Goal: Task Accomplishment & Management: Manage account settings

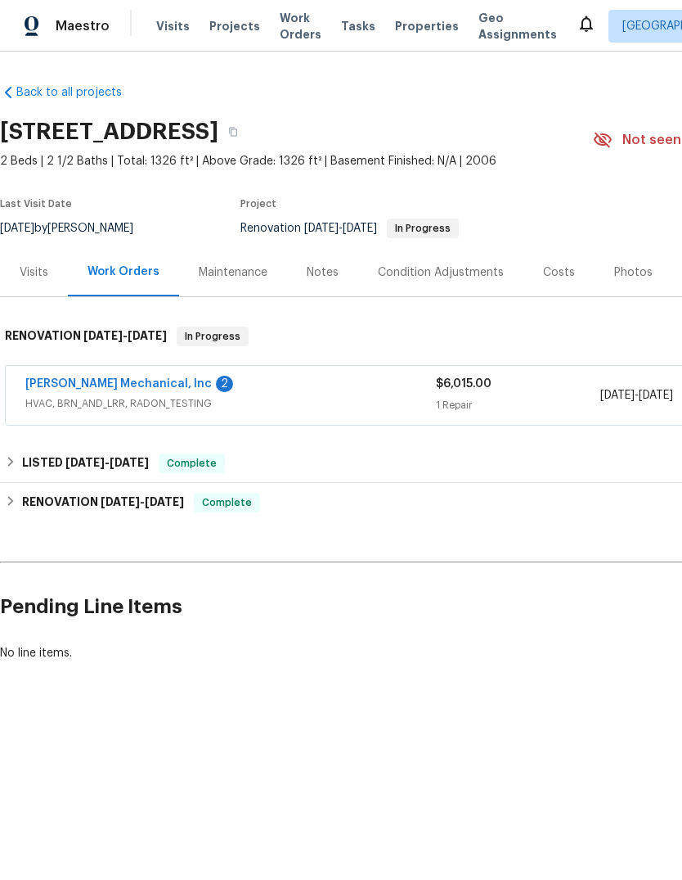
click at [126, 382] on link "[PERSON_NAME] Mechanical, Inc" at bounding box center [118, 383] width 187 height 11
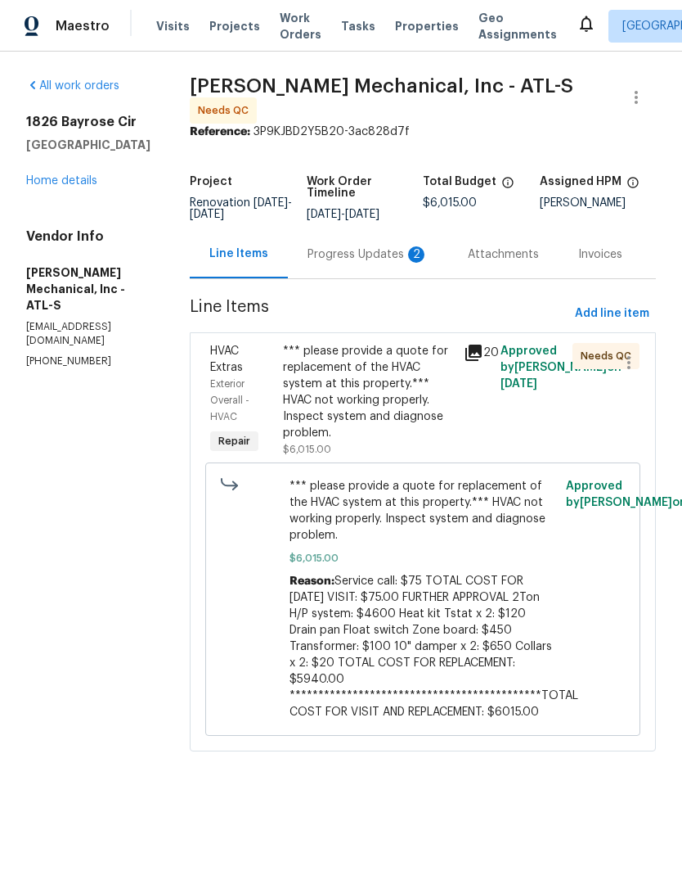
click at [371, 263] on div "Progress Updates 2" at bounding box center [368, 254] width 121 height 16
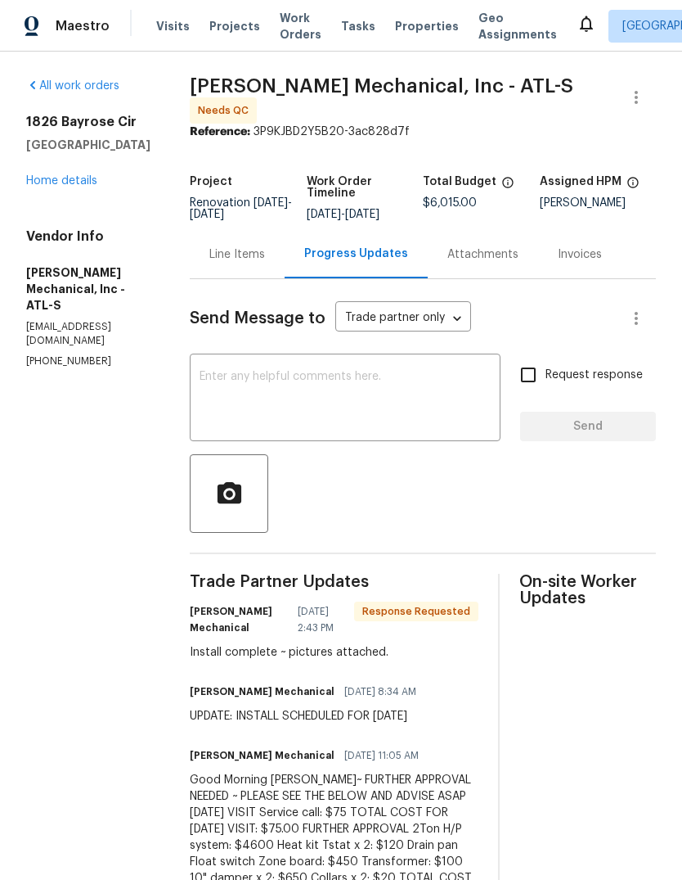
click at [265, 263] on div "Line Items" at bounding box center [237, 254] width 56 height 16
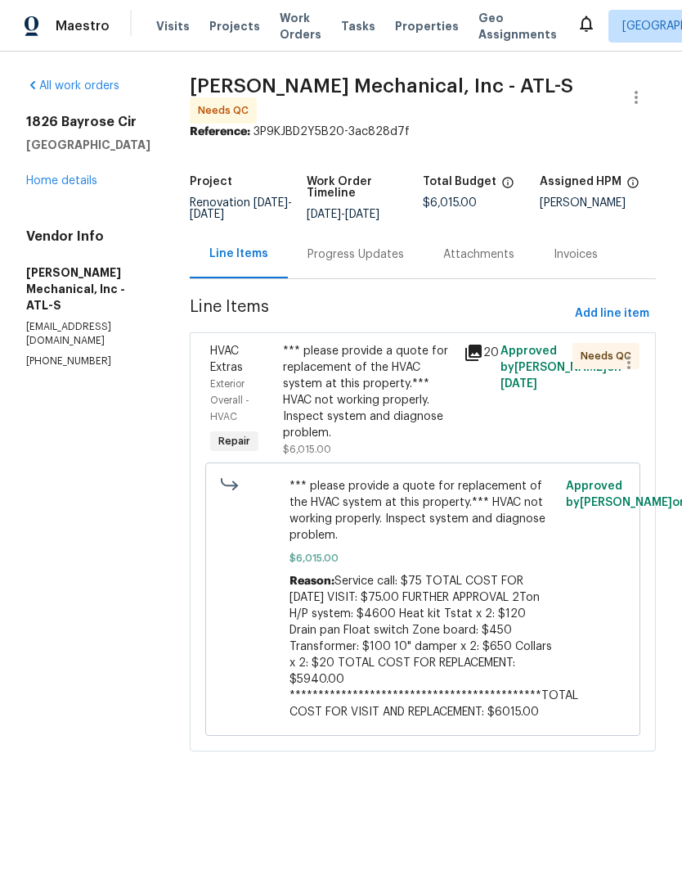
click at [385, 406] on div "*** please provide a quote for replacement of the HVAC system at this property.…" at bounding box center [369, 392] width 172 height 98
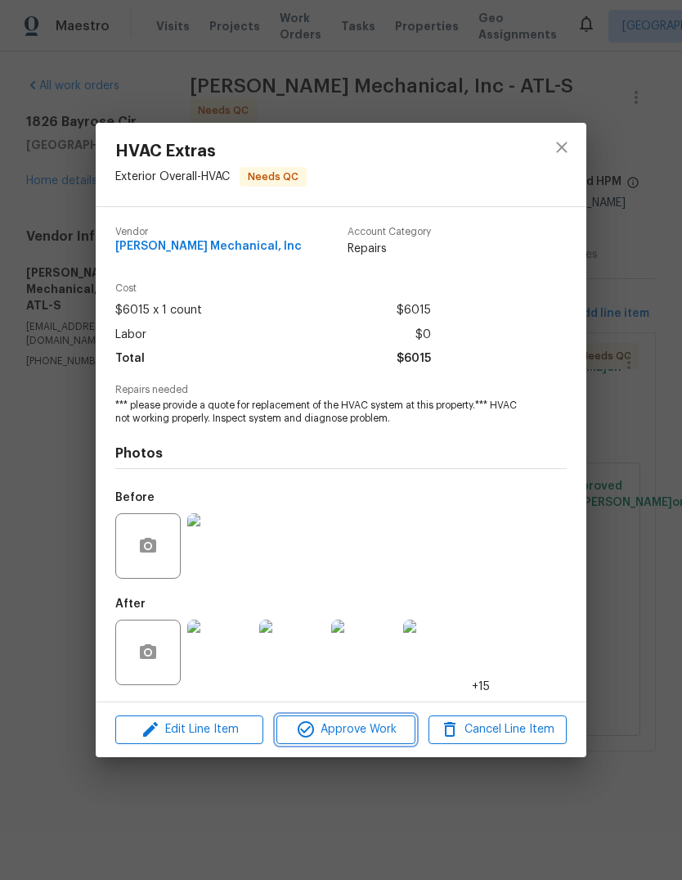
click at [388, 726] on span "Approve Work" at bounding box center [345, 729] width 128 height 20
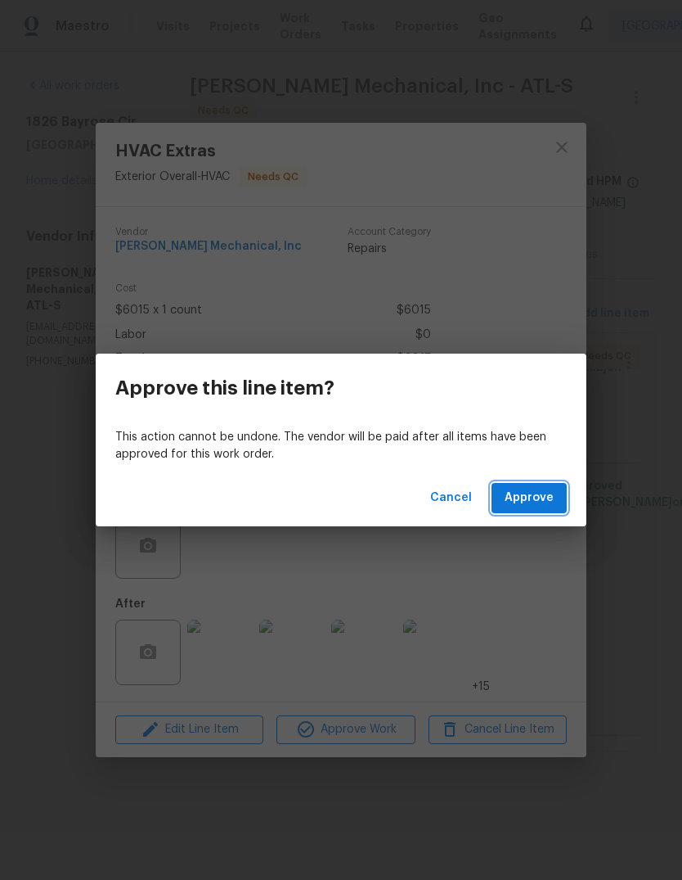
click at [533, 497] on span "Approve" at bounding box center [529, 498] width 49 height 20
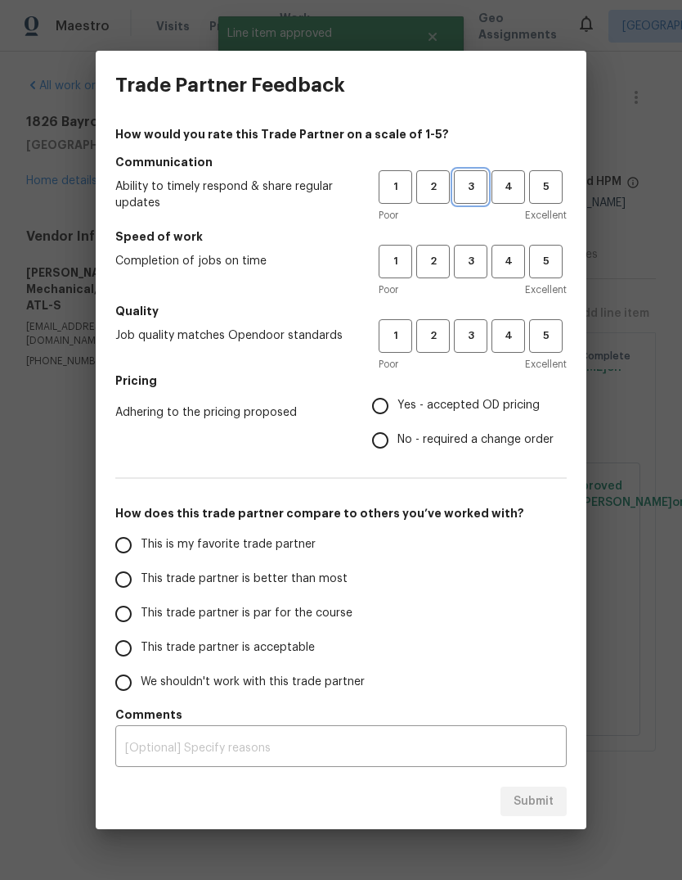
click at [472, 187] on span "3" at bounding box center [471, 187] width 30 height 19
click at [479, 260] on span "3" at bounding box center [471, 261] width 30 height 19
click at [482, 335] on span "3" at bounding box center [471, 335] width 30 height 19
click at [532, 402] on span "Yes - accepted OD pricing" at bounding box center [469, 405] width 142 height 17
click at [398, 402] on input "Yes - accepted OD pricing" at bounding box center [380, 406] width 34 height 34
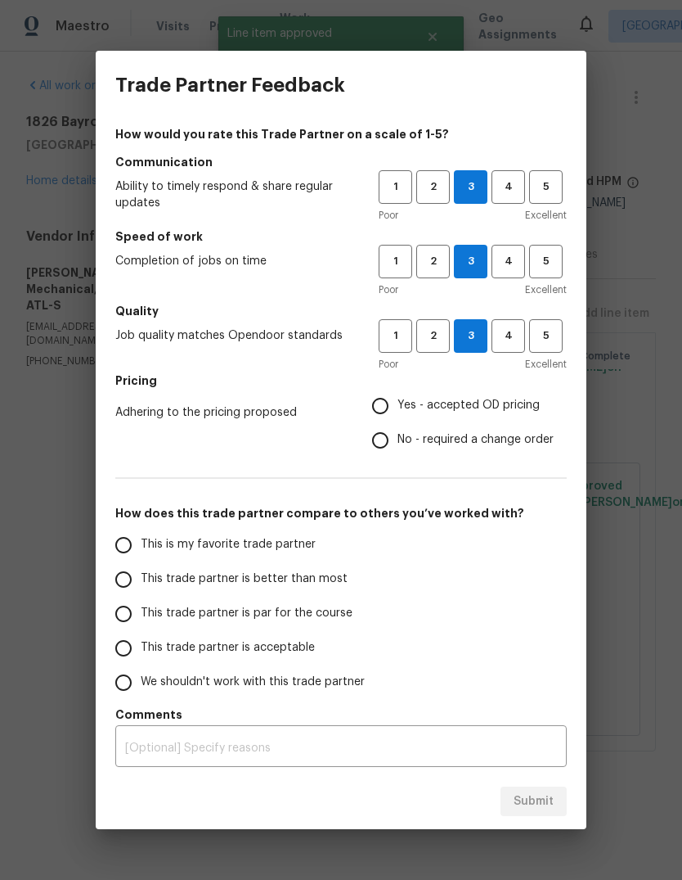
radio input "true"
click at [322, 605] on span "This trade partner is par for the course" at bounding box center [247, 613] width 212 height 17
click at [141, 605] on input "This trade partner is par for the course" at bounding box center [123, 613] width 34 height 34
click at [548, 796] on span "Submit" at bounding box center [534, 801] width 40 height 20
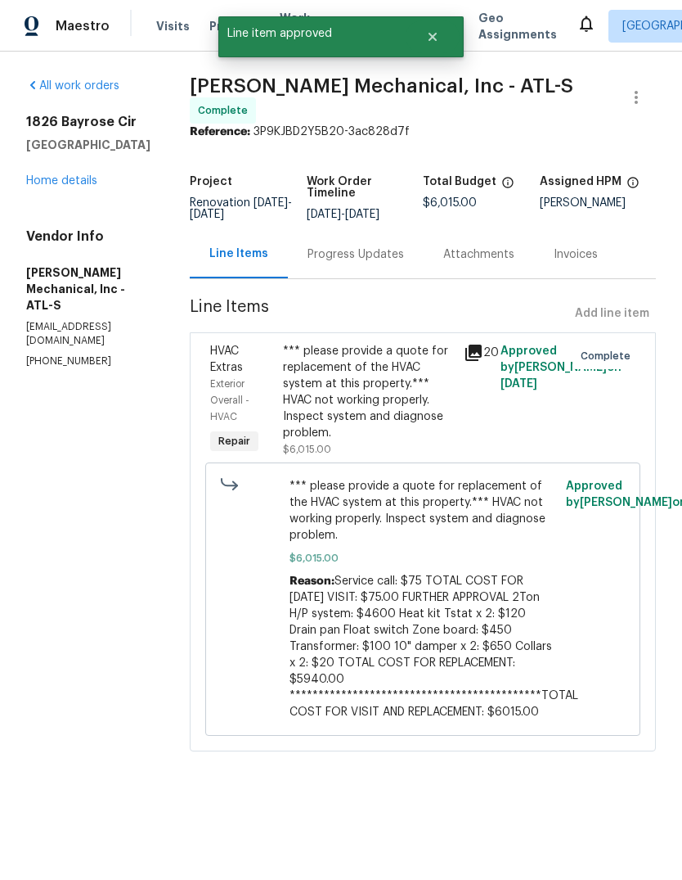
radio input "true"
radio input "false"
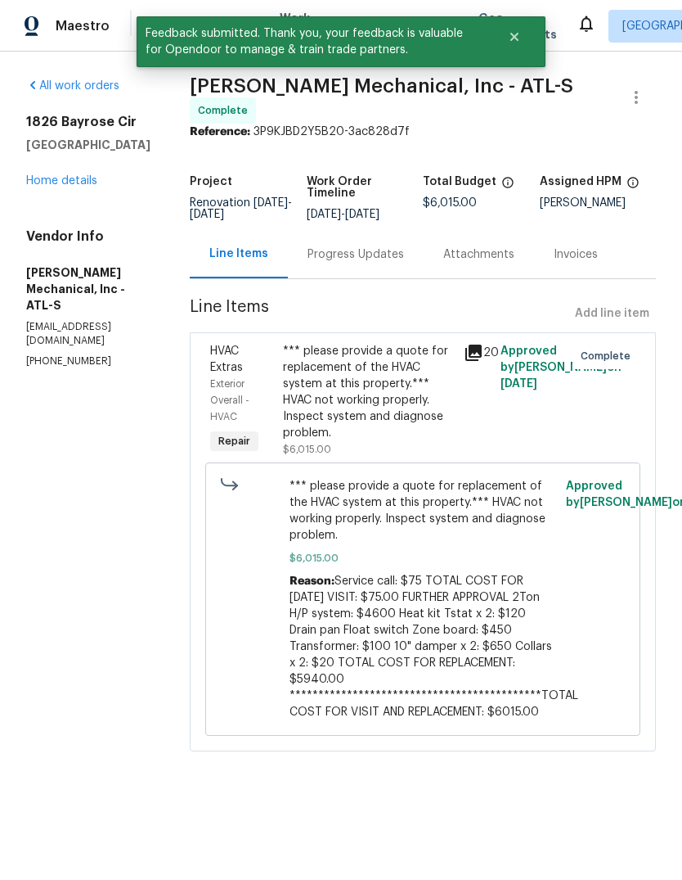
click at [77, 178] on link "Home details" at bounding box center [61, 180] width 71 height 11
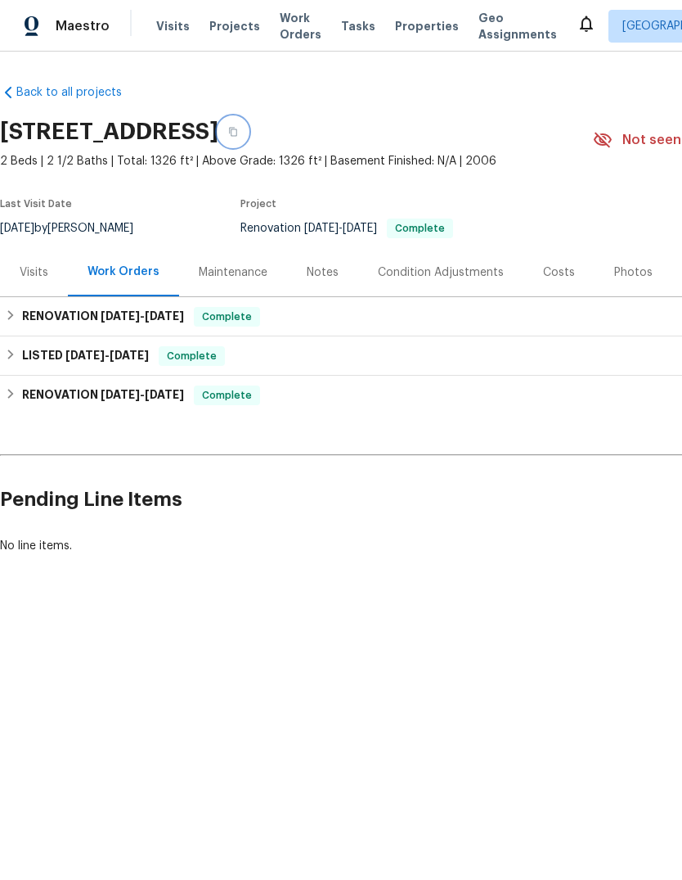
click at [238, 134] on icon "button" at bounding box center [233, 132] width 10 height 10
